Goal: Task Accomplishment & Management: Complete application form

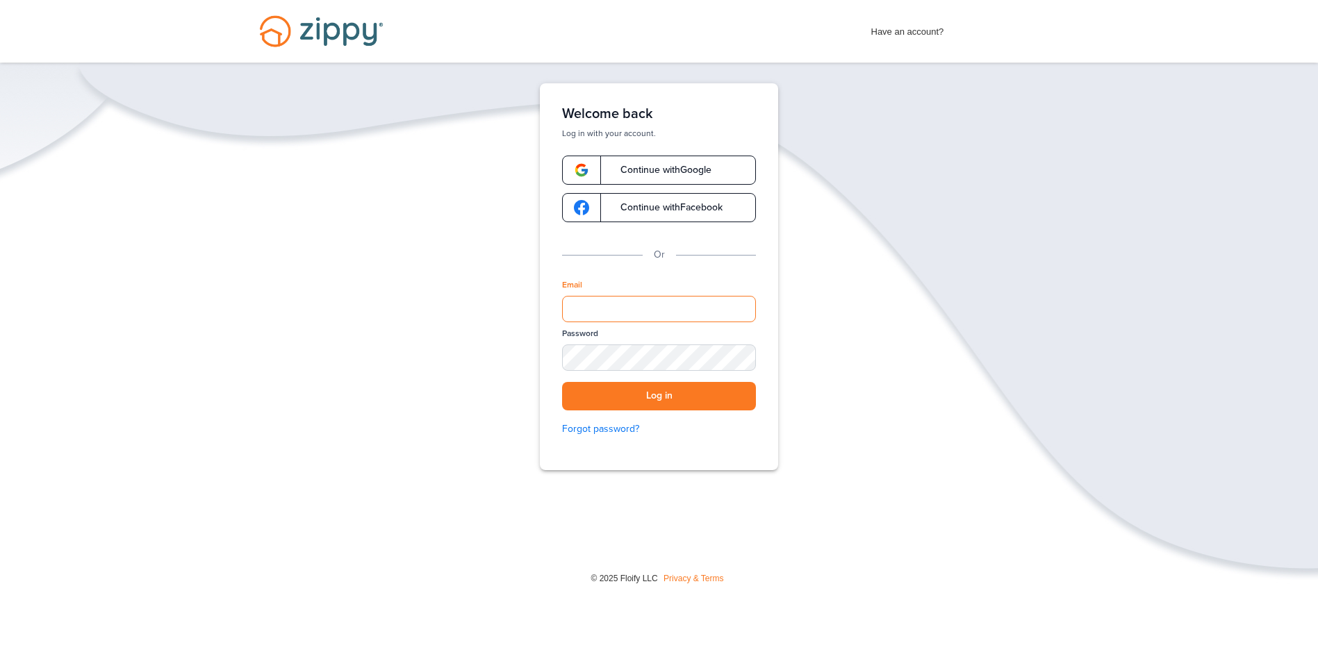
click at [631, 317] on input "Email" at bounding box center [659, 309] width 194 height 26
type input "**********"
click at [562, 382] on button "Log in" at bounding box center [659, 396] width 194 height 28
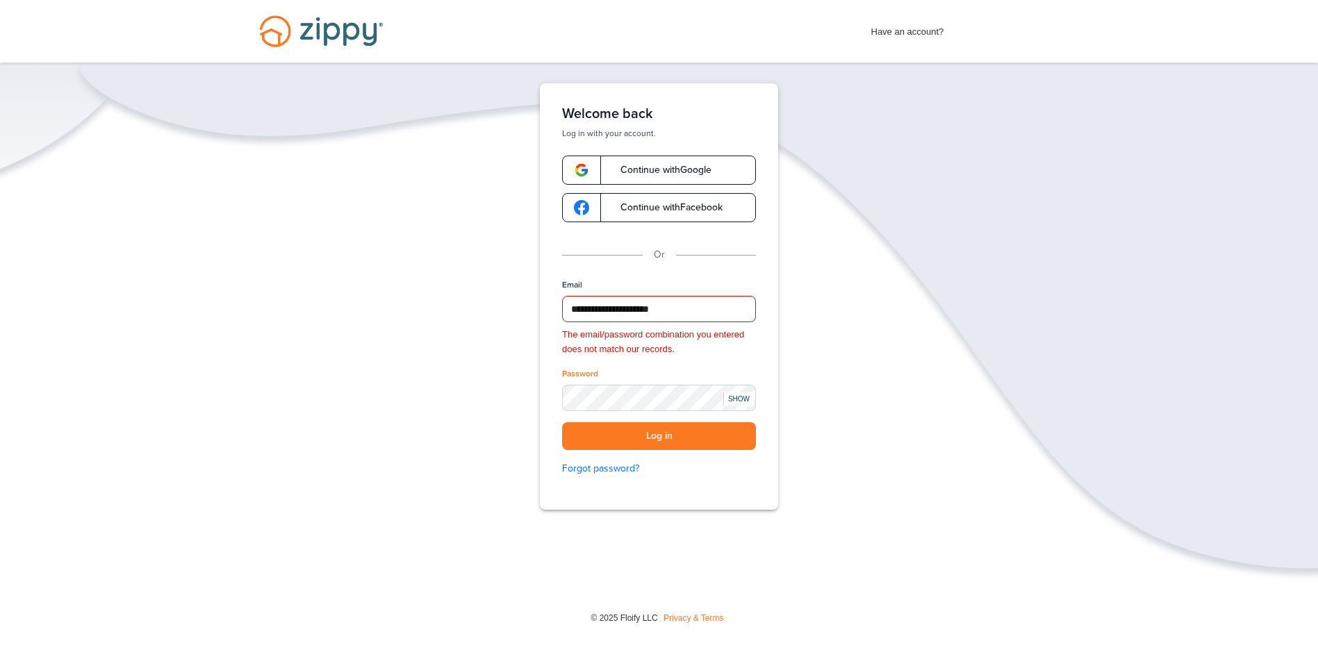
click at [735, 398] on div "SHOW" at bounding box center [738, 398] width 31 height 13
click at [667, 431] on button "Log in" at bounding box center [659, 436] width 194 height 28
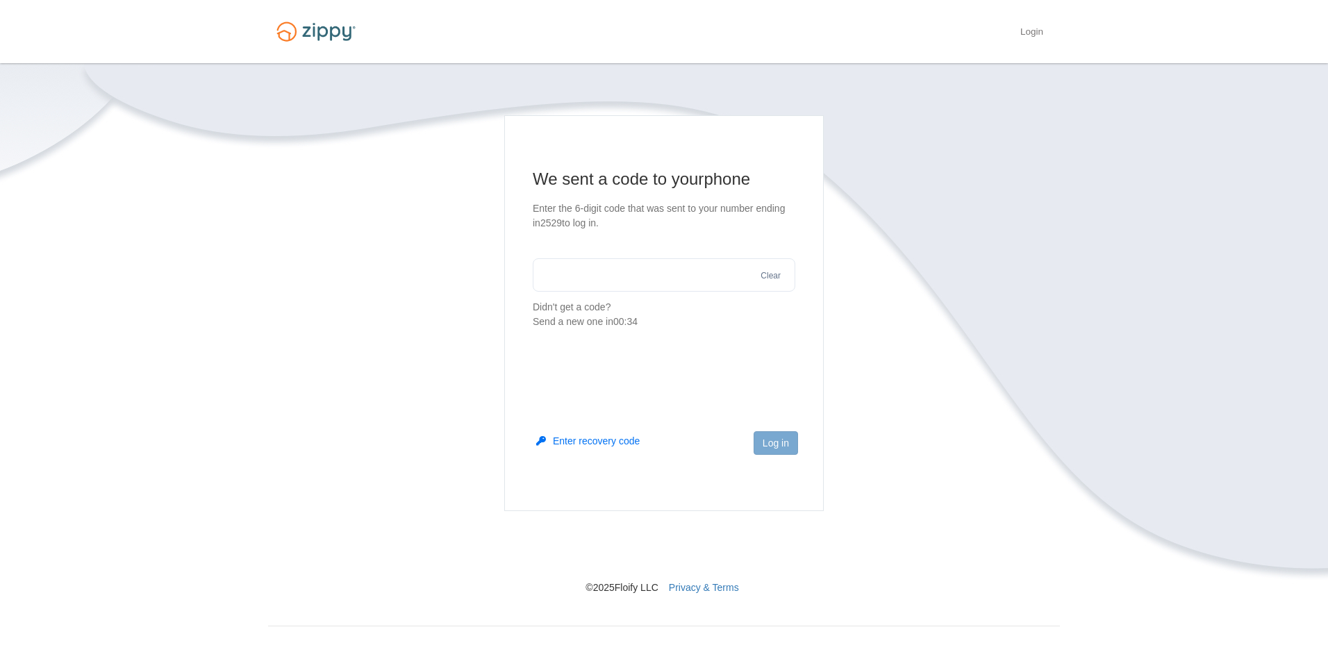
click at [713, 283] on input "text" at bounding box center [664, 274] width 263 height 33
type input "******"
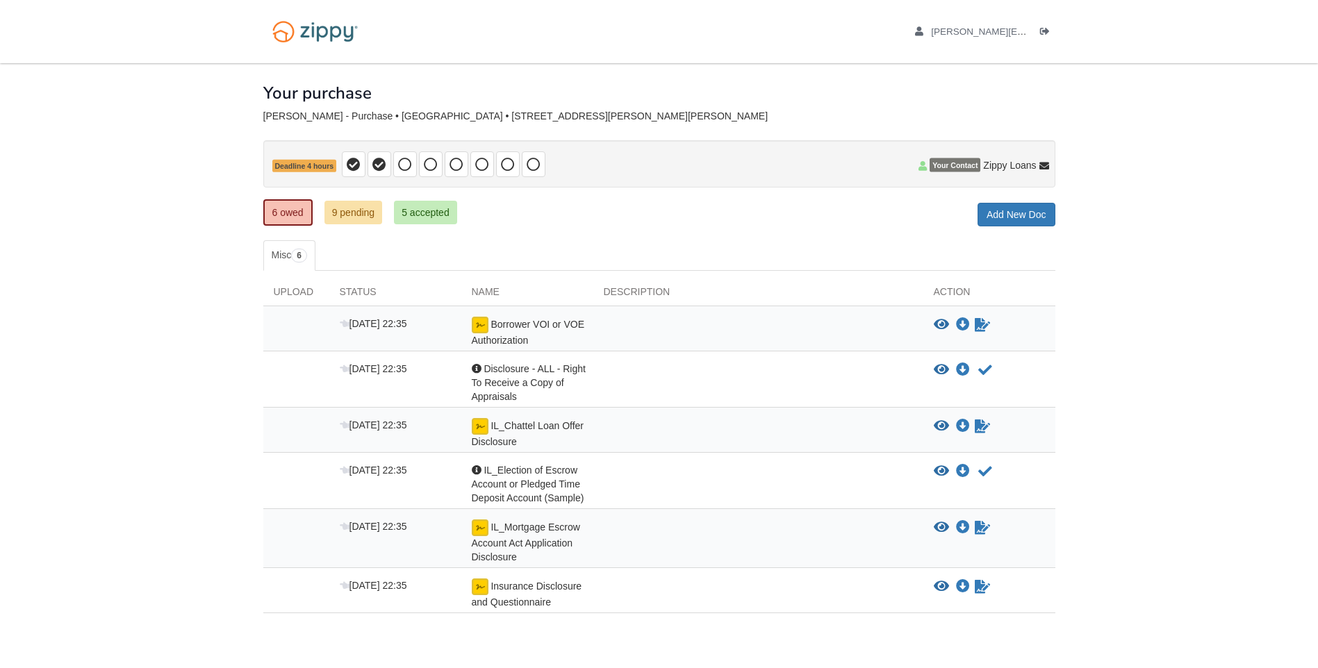
click at [570, 330] on div "Borrower VOI or VOE Authorization" at bounding box center [527, 332] width 132 height 31
click at [943, 324] on icon "View Borrower VOI or VOE Authorization" at bounding box center [941, 325] width 15 height 14
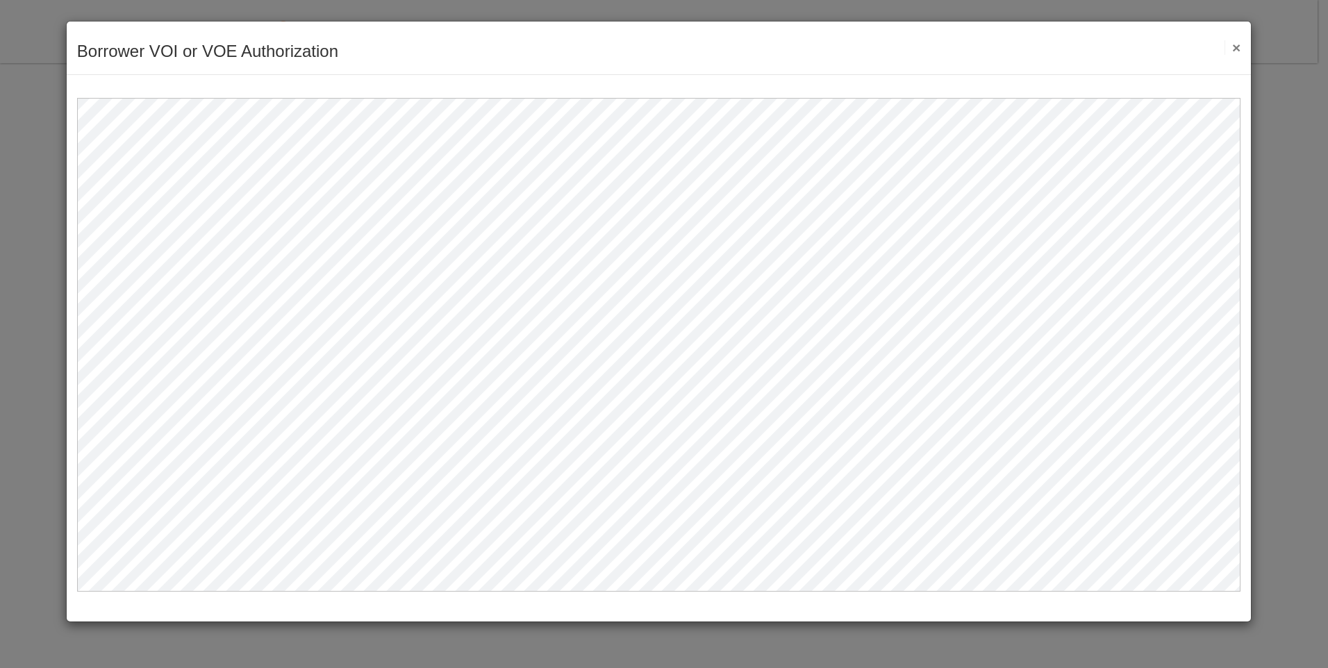
click at [1239, 47] on button "×" at bounding box center [1233, 47] width 16 height 15
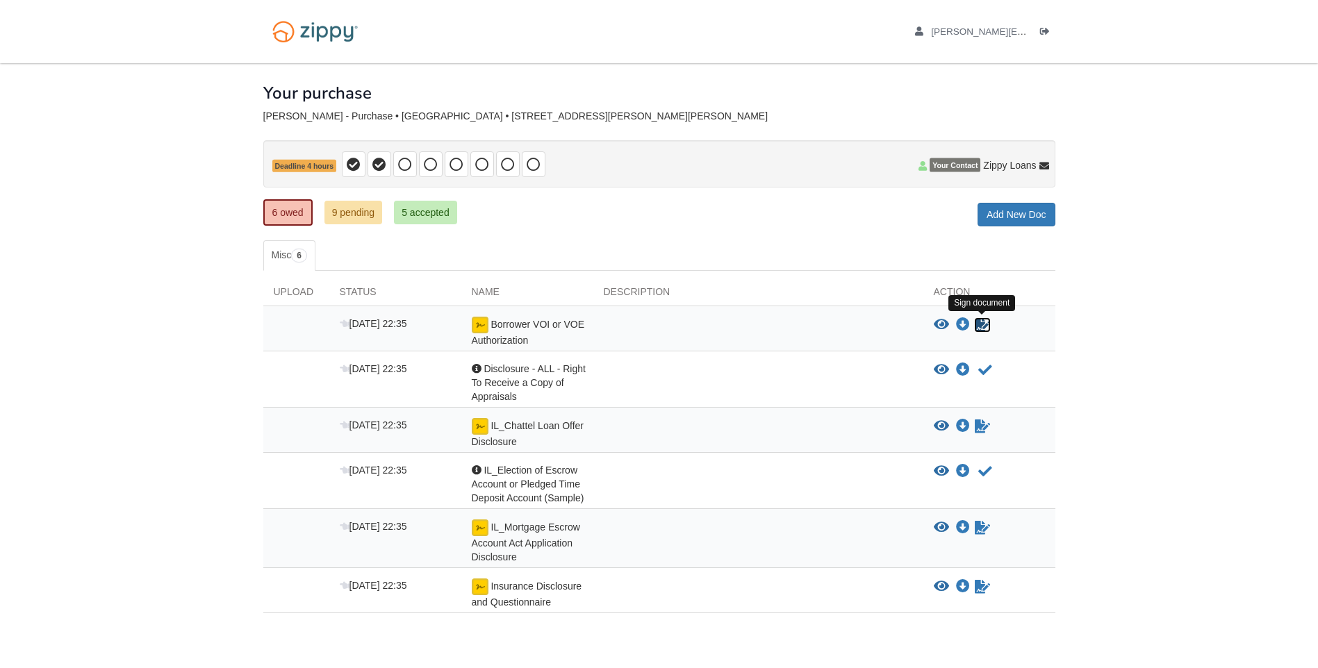
click at [978, 327] on icon "Sign Form" at bounding box center [982, 325] width 15 height 14
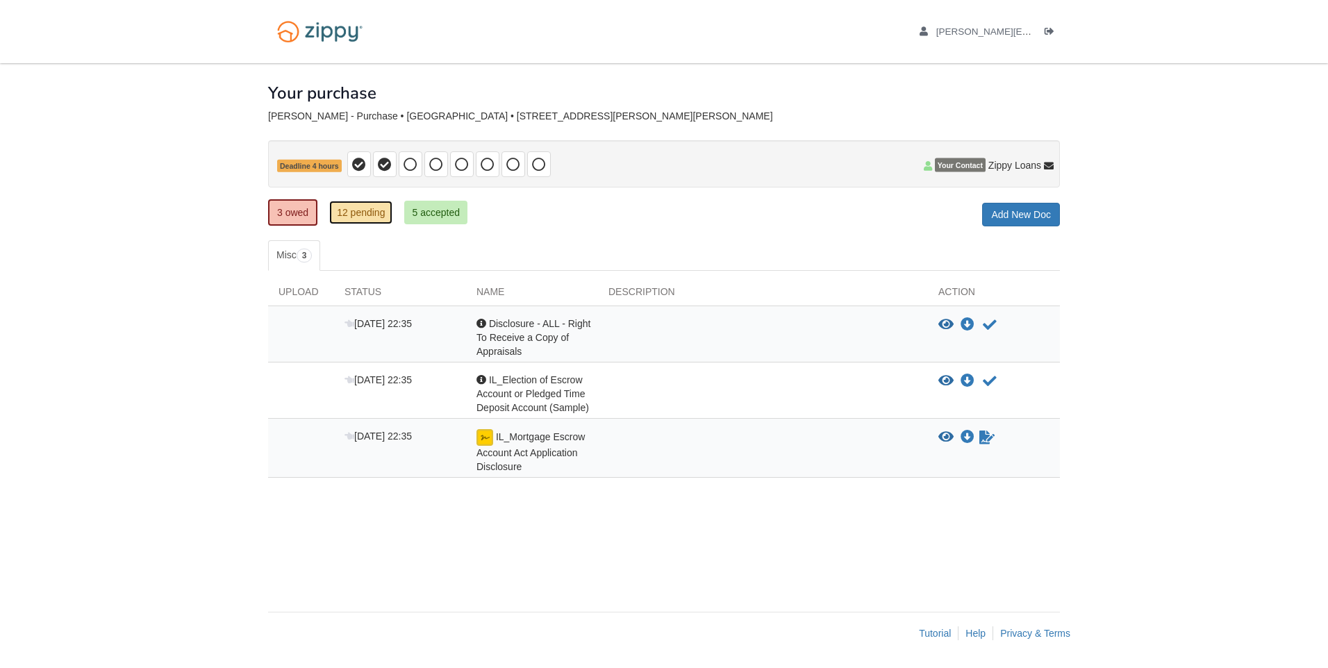
click at [367, 221] on link "12 pending" at bounding box center [360, 213] width 63 height 24
